Goal: Navigation & Orientation: Find specific page/section

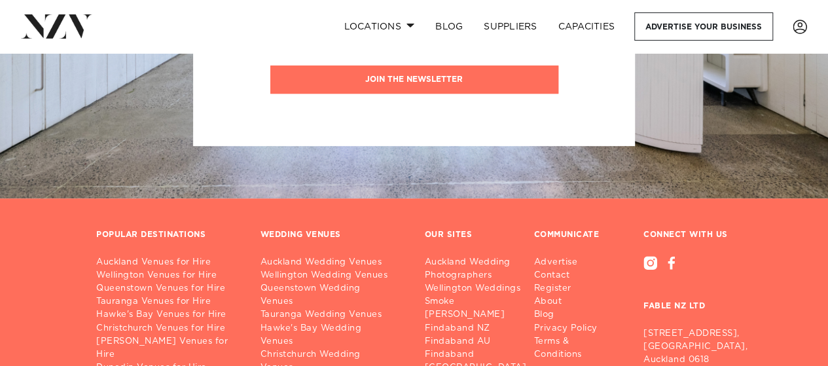
scroll to position [393, 0]
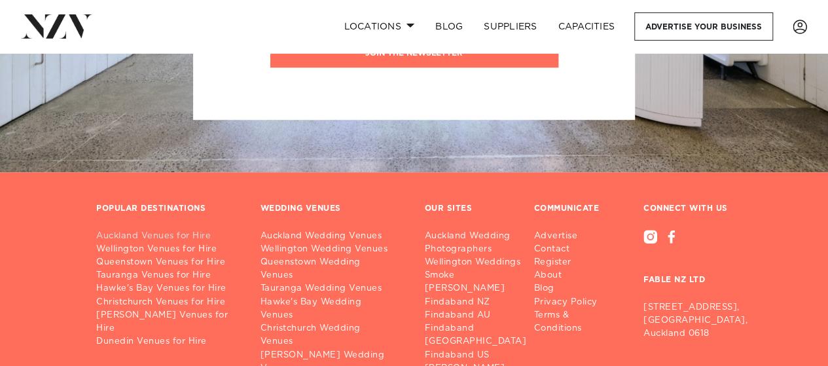
click at [157, 235] on link "Auckland Venues for Hire" at bounding box center [167, 236] width 143 height 13
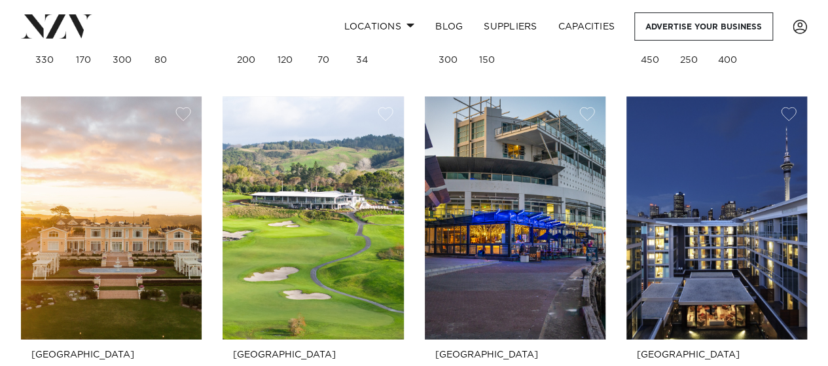
scroll to position [1048, 0]
